Goal: Find specific page/section: Find specific page/section

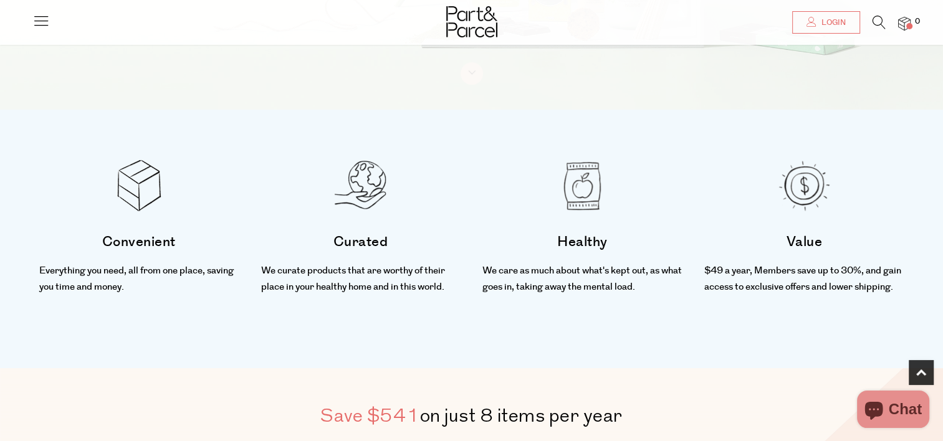
scroll to position [103, 0]
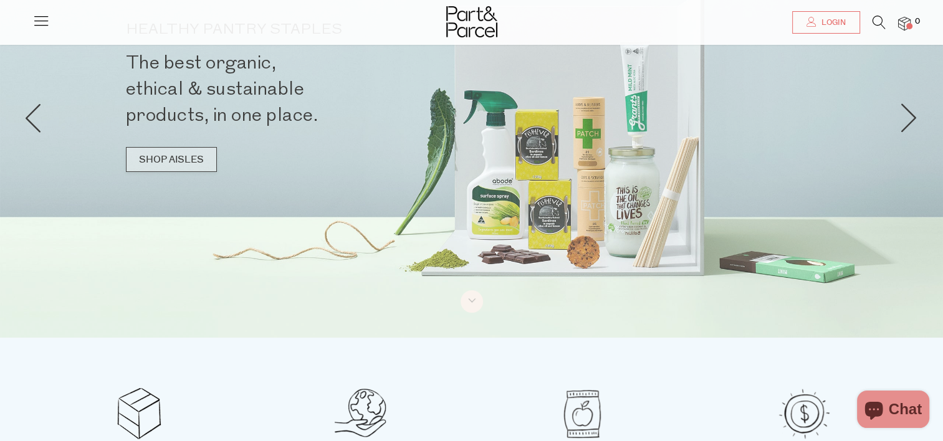
click at [176, 159] on link "SHOP AISLES" at bounding box center [171, 159] width 91 height 25
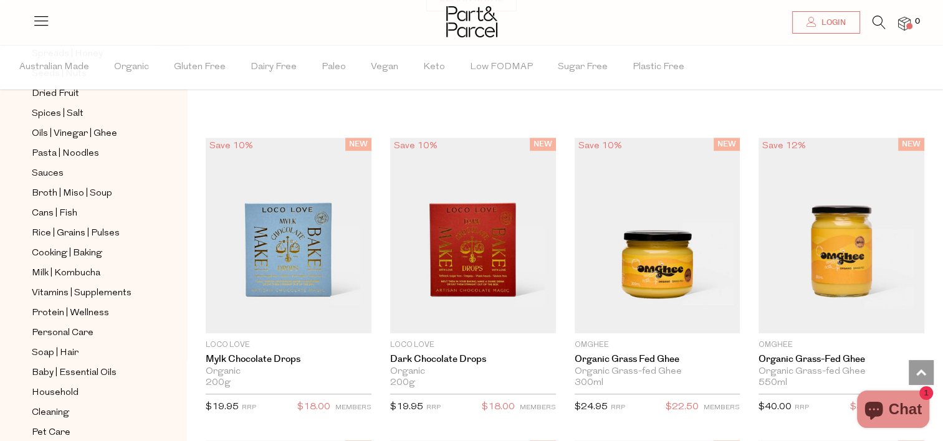
scroll to position [442, 0]
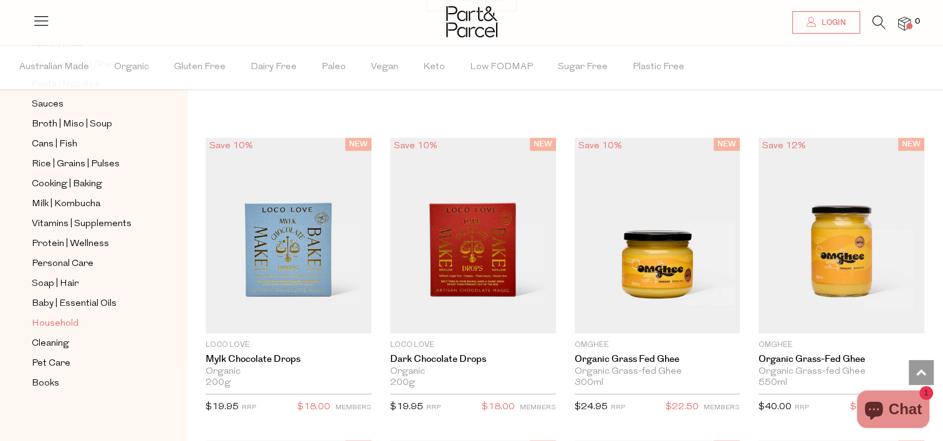
click at [64, 319] on span "Household" at bounding box center [55, 324] width 47 height 15
